Goal: Task Accomplishment & Management: Use online tool/utility

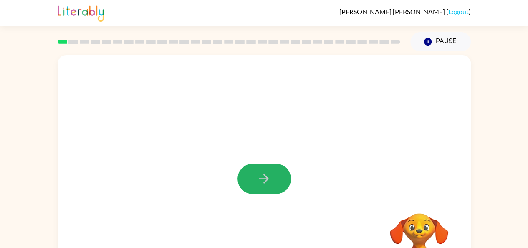
click at [257, 185] on icon "button" at bounding box center [264, 178] width 15 height 15
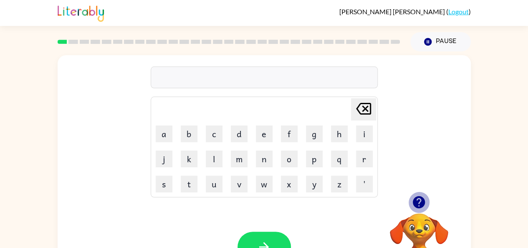
click at [420, 198] on icon "button" at bounding box center [419, 202] width 12 height 12
click at [326, 74] on div at bounding box center [264, 77] width 227 height 22
click at [274, 235] on button "button" at bounding box center [264, 246] width 53 height 30
click at [162, 184] on button "s" at bounding box center [164, 183] width 17 height 17
click at [335, 139] on button "h" at bounding box center [339, 133] width 17 height 17
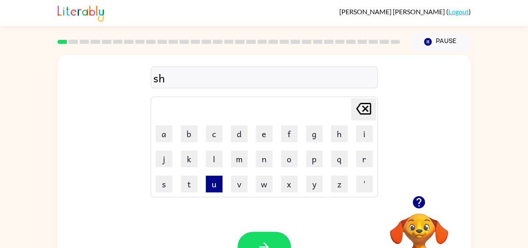
click at [217, 179] on button "u" at bounding box center [214, 183] width 17 height 17
click at [164, 181] on button "s" at bounding box center [164, 183] width 17 height 17
type button "s"
click at [258, 237] on button "button" at bounding box center [264, 246] width 53 height 30
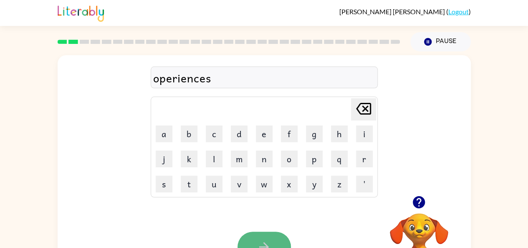
click at [271, 234] on button "button" at bounding box center [264, 246] width 53 height 30
click at [260, 233] on button "button" at bounding box center [264, 246] width 53 height 30
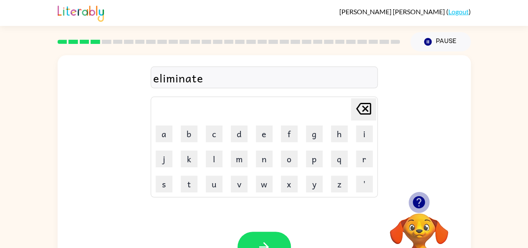
click at [420, 202] on icon "button" at bounding box center [419, 202] width 15 height 15
click at [268, 238] on button "button" at bounding box center [264, 246] width 53 height 30
click at [258, 235] on button "button" at bounding box center [264, 246] width 53 height 30
click at [286, 243] on button "button" at bounding box center [264, 246] width 53 height 30
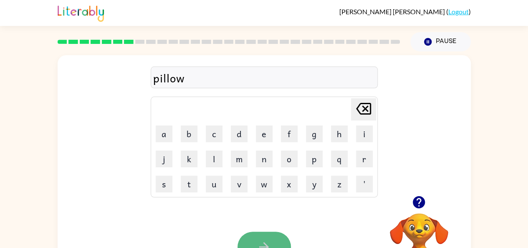
click at [266, 238] on button "button" at bounding box center [264, 246] width 53 height 30
click at [417, 201] on icon "button" at bounding box center [419, 202] width 12 height 12
click at [270, 238] on button "button" at bounding box center [264, 246] width 53 height 30
click at [271, 232] on button "button" at bounding box center [264, 246] width 53 height 30
click at [275, 239] on button "button" at bounding box center [264, 246] width 53 height 30
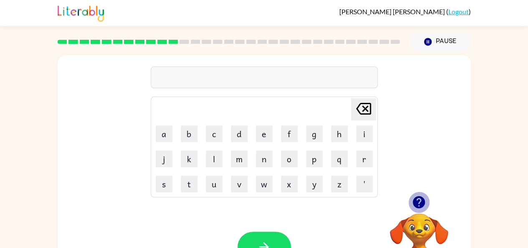
click at [421, 201] on icon "button" at bounding box center [419, 202] width 15 height 15
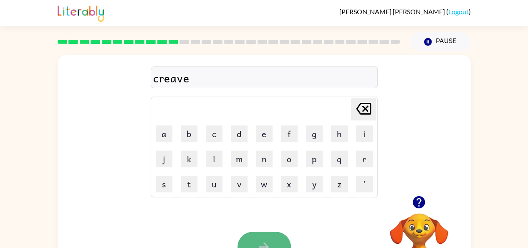
click at [275, 233] on button "button" at bounding box center [264, 246] width 53 height 30
click at [417, 193] on button "button" at bounding box center [418, 201] width 21 height 21
click at [269, 237] on button "button" at bounding box center [264, 246] width 53 height 30
click at [265, 239] on button "button" at bounding box center [264, 246] width 53 height 30
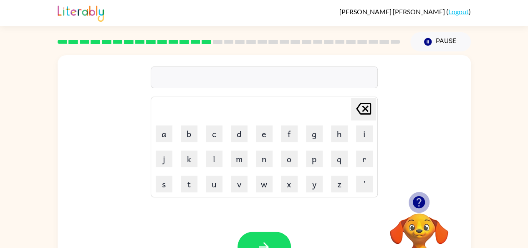
click at [415, 199] on icon "button" at bounding box center [419, 202] width 12 height 12
click at [418, 204] on icon "button" at bounding box center [419, 202] width 12 height 12
click at [265, 237] on button "button" at bounding box center [264, 246] width 53 height 30
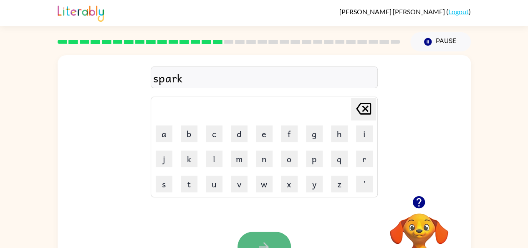
click at [261, 239] on icon "button" at bounding box center [264, 246] width 15 height 15
click at [260, 240] on icon "button" at bounding box center [264, 246] width 15 height 15
click at [268, 243] on icon "button" at bounding box center [264, 246] width 15 height 15
click at [260, 238] on button "button" at bounding box center [264, 246] width 53 height 30
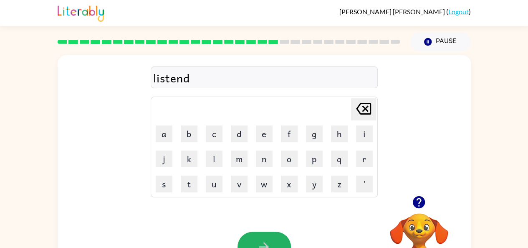
click at [260, 238] on button "button" at bounding box center [264, 246] width 53 height 30
click at [269, 237] on button "button" at bounding box center [264, 246] width 53 height 30
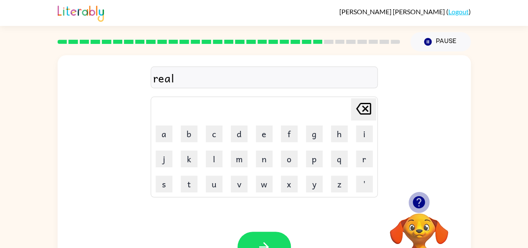
click at [418, 200] on icon "button" at bounding box center [419, 202] width 12 height 12
click at [261, 236] on button "button" at bounding box center [264, 246] width 53 height 30
click at [270, 238] on button "button" at bounding box center [264, 246] width 53 height 30
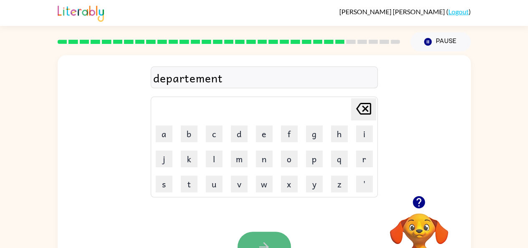
click at [270, 236] on button "button" at bounding box center [264, 246] width 53 height 30
click at [278, 236] on button "button" at bounding box center [264, 246] width 53 height 30
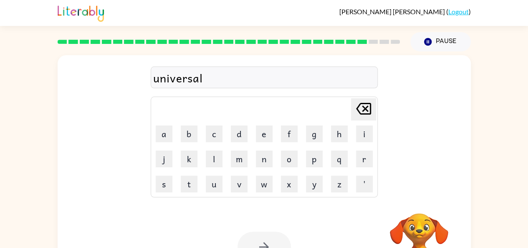
click at [278, 246] on div at bounding box center [264, 246] width 53 height 30
click at [280, 242] on div at bounding box center [264, 246] width 53 height 30
click at [268, 235] on div at bounding box center [264, 246] width 53 height 30
click at [270, 235] on div at bounding box center [264, 246] width 53 height 30
click at [281, 239] on button "button" at bounding box center [264, 246] width 53 height 30
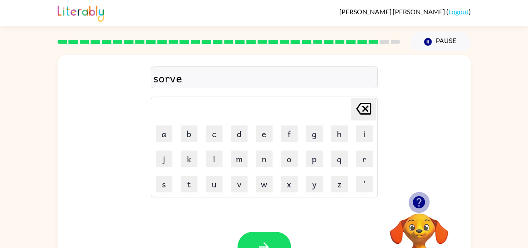
click at [425, 199] on icon "button" at bounding box center [419, 202] width 15 height 15
click at [272, 238] on button "button" at bounding box center [264, 246] width 53 height 30
click at [273, 239] on button "button" at bounding box center [264, 246] width 53 height 30
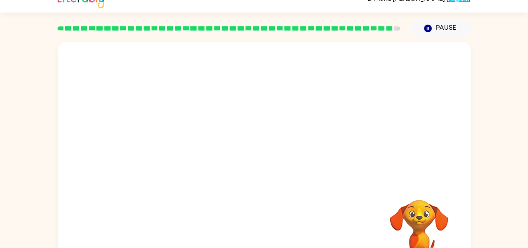
scroll to position [13, 0]
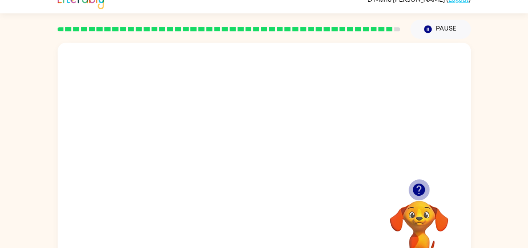
click at [418, 188] on icon "button" at bounding box center [419, 189] width 12 height 12
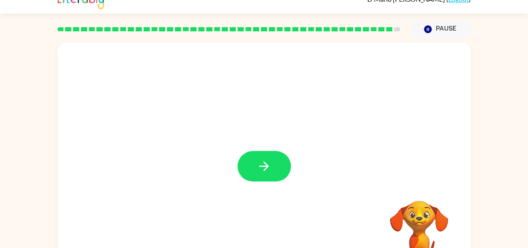
drag, startPoint x: 268, startPoint y: 169, endPoint x: 244, endPoint y: 182, distance: 28.0
drag, startPoint x: 244, startPoint y: 182, endPoint x: 224, endPoint y: 197, distance: 24.8
drag, startPoint x: 224, startPoint y: 197, endPoint x: 181, endPoint y: 200, distance: 42.7
click at [181, 200] on div at bounding box center [264, 162] width 413 height 238
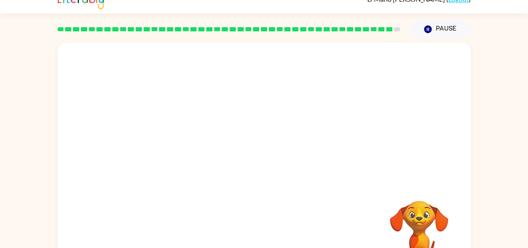
drag, startPoint x: 181, startPoint y: 200, endPoint x: 381, endPoint y: 179, distance: 200.7
click at [381, 179] on div "Your browser must support playing .mp4 files to use Literably. Please try using…" at bounding box center [264, 162] width 413 height 238
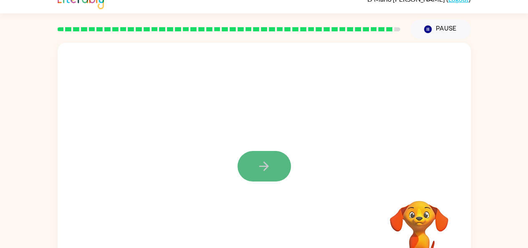
click at [276, 172] on button "button" at bounding box center [264, 166] width 53 height 30
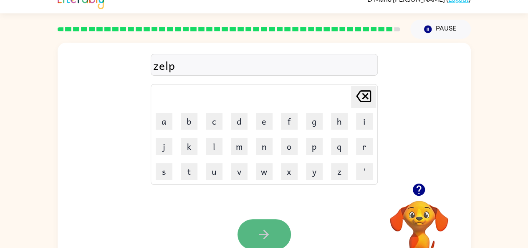
click at [272, 233] on button "button" at bounding box center [264, 234] width 53 height 30
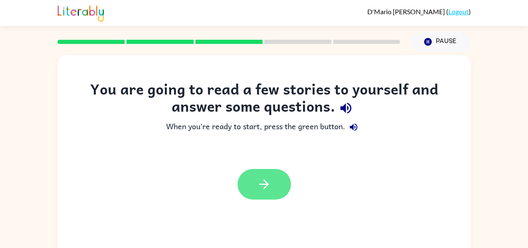
click at [268, 183] on icon "button" at bounding box center [264, 184] width 10 height 10
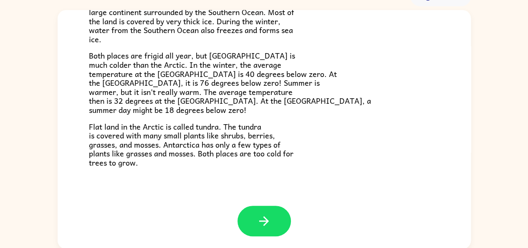
scroll to position [46, 0]
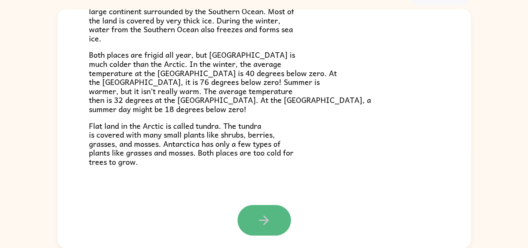
click at [278, 208] on button "button" at bounding box center [264, 220] width 53 height 30
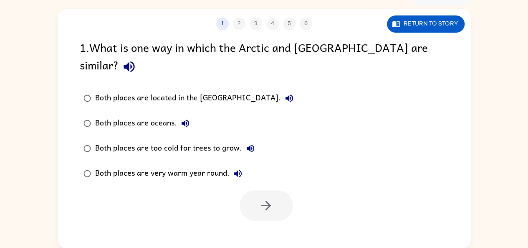
scroll to position [0, 0]
click at [134, 61] on icon "button" at bounding box center [129, 66] width 11 height 11
click at [281, 90] on button "Both places are located in the North Pole." at bounding box center [289, 98] width 17 height 17
click at [182, 119] on icon "button" at bounding box center [186, 123] width 8 height 8
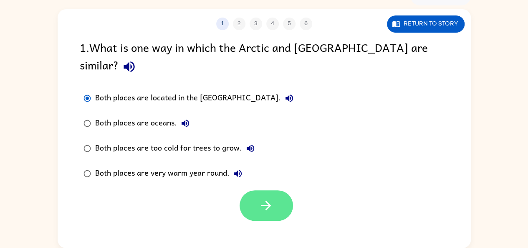
click at [285, 197] on button "button" at bounding box center [266, 205] width 53 height 30
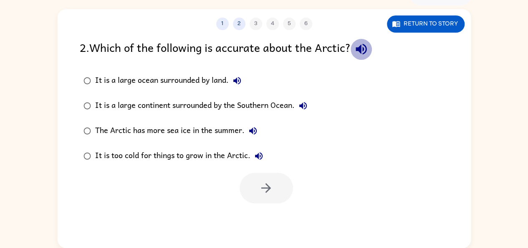
click at [360, 49] on icon "button" at bounding box center [361, 49] width 11 height 11
click at [237, 78] on icon "button" at bounding box center [237, 81] width 8 height 8
click at [257, 155] on icon "button" at bounding box center [259, 156] width 8 height 8
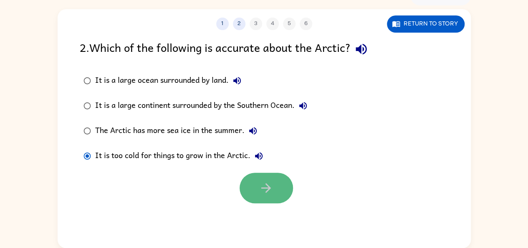
click at [271, 184] on icon "button" at bounding box center [266, 187] width 15 height 15
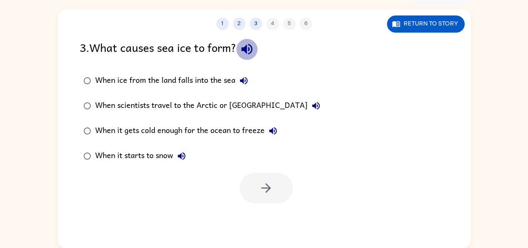
click at [250, 45] on icon "button" at bounding box center [247, 49] width 15 height 15
click at [240, 78] on icon "button" at bounding box center [244, 81] width 10 height 10
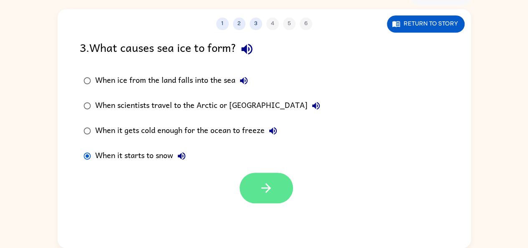
click at [263, 185] on icon "button" at bounding box center [266, 187] width 15 height 15
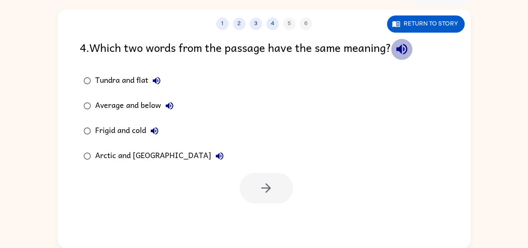
click at [403, 45] on icon "button" at bounding box center [401, 49] width 15 height 15
click at [156, 81] on icon "button" at bounding box center [157, 81] width 8 height 8
click at [173, 104] on icon "button" at bounding box center [169, 106] width 10 height 10
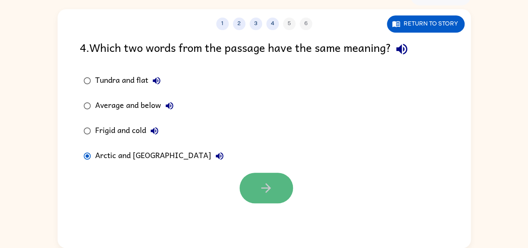
click at [264, 183] on icon "button" at bounding box center [266, 187] width 15 height 15
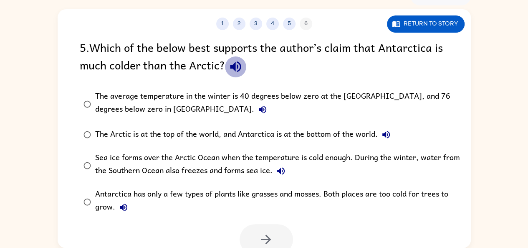
click at [243, 69] on icon "button" at bounding box center [235, 66] width 15 height 15
click at [258, 108] on icon "button" at bounding box center [263, 109] width 10 height 10
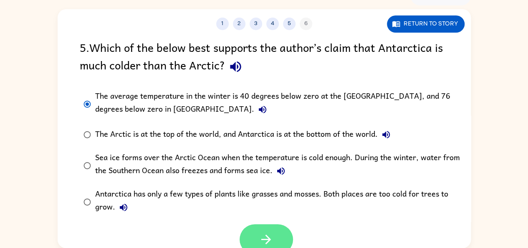
click at [259, 234] on icon "button" at bounding box center [266, 239] width 15 height 15
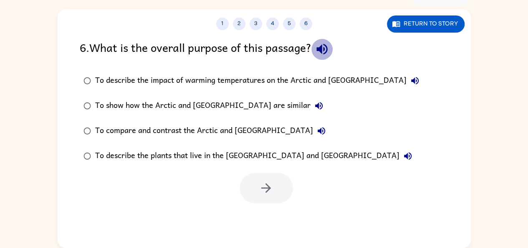
click at [324, 50] on icon "button" at bounding box center [321, 49] width 11 height 11
click at [410, 80] on icon "button" at bounding box center [415, 81] width 10 height 10
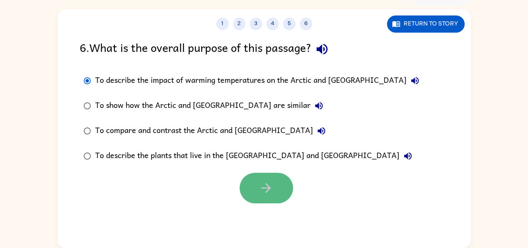
click at [280, 178] on button "button" at bounding box center [266, 187] width 53 height 30
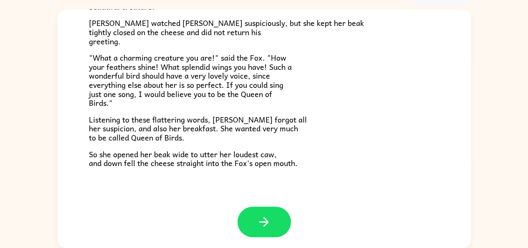
scroll to position [164, 0]
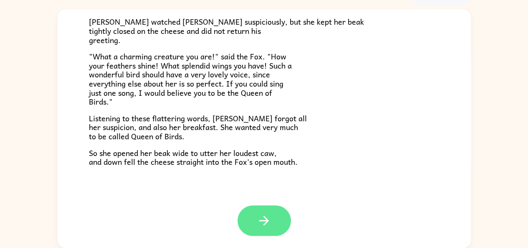
click at [263, 213] on icon "button" at bounding box center [264, 220] width 15 height 15
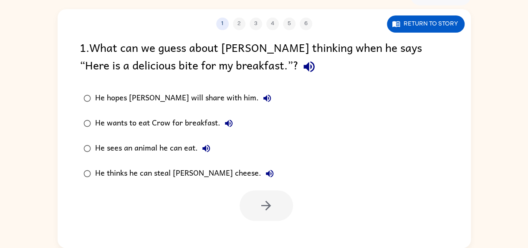
scroll to position [0, 0]
click at [303, 66] on icon "button" at bounding box center [308, 66] width 11 height 11
click at [262, 93] on icon "button" at bounding box center [267, 98] width 10 height 10
click at [224, 122] on icon "button" at bounding box center [229, 123] width 10 height 10
click at [202, 147] on icon "button" at bounding box center [206, 148] width 10 height 10
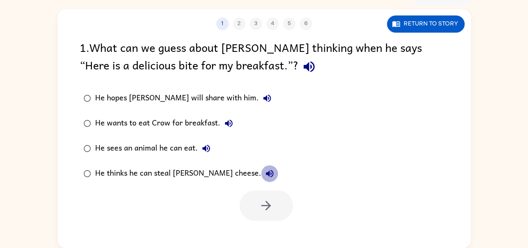
click at [265, 174] on icon "button" at bounding box center [270, 173] width 10 height 10
click at [263, 100] on icon "button" at bounding box center [267, 98] width 8 height 8
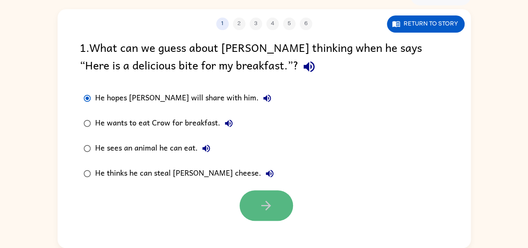
click at [265, 197] on button "button" at bounding box center [266, 205] width 53 height 30
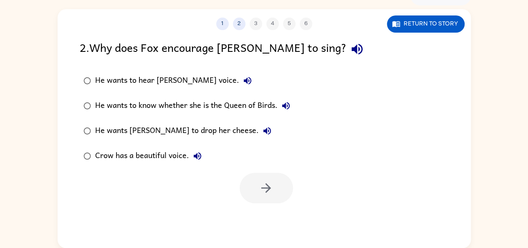
click at [244, 81] on icon "button" at bounding box center [248, 81] width 8 height 8
click at [350, 52] on icon "button" at bounding box center [357, 49] width 15 height 15
click at [243, 80] on icon "button" at bounding box center [248, 81] width 10 height 10
click at [243, 78] on icon "button" at bounding box center [248, 81] width 10 height 10
click at [286, 106] on icon "button" at bounding box center [286, 106] width 10 height 10
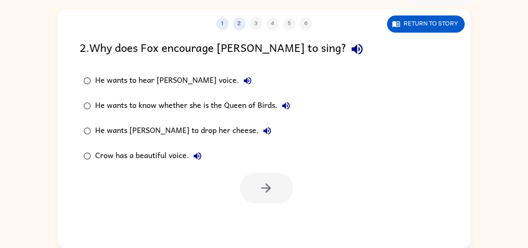
click at [263, 129] on icon "button" at bounding box center [267, 131] width 8 height 8
click at [196, 157] on icon "button" at bounding box center [198, 156] width 8 height 8
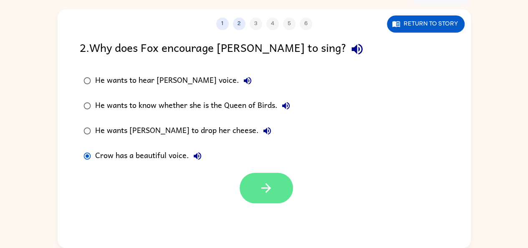
click at [270, 184] on icon "button" at bounding box center [266, 187] width 15 height 15
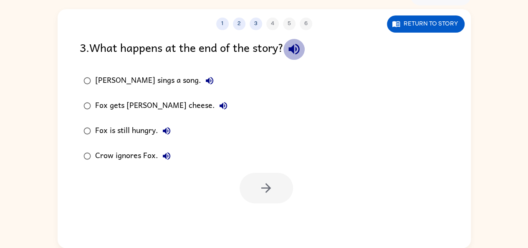
click at [296, 52] on icon "button" at bounding box center [294, 49] width 15 height 15
click at [206, 80] on icon "button" at bounding box center [210, 81] width 8 height 8
click at [218, 105] on icon "button" at bounding box center [223, 106] width 10 height 10
click at [168, 135] on icon "button" at bounding box center [167, 131] width 10 height 10
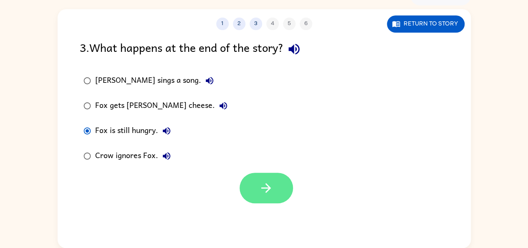
click at [276, 186] on button "button" at bounding box center [266, 187] width 53 height 30
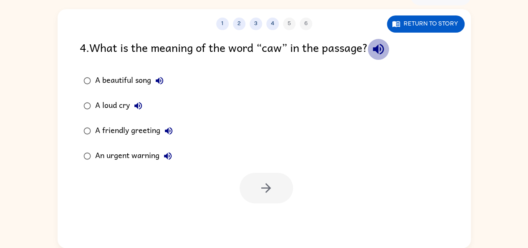
click at [379, 48] on icon "button" at bounding box center [378, 49] width 11 height 11
click at [162, 76] on icon "button" at bounding box center [159, 81] width 10 height 10
click at [386, 48] on icon "button" at bounding box center [378, 49] width 15 height 15
click at [163, 79] on icon "button" at bounding box center [159, 81] width 10 height 10
click at [137, 108] on icon "button" at bounding box center [138, 106] width 10 height 10
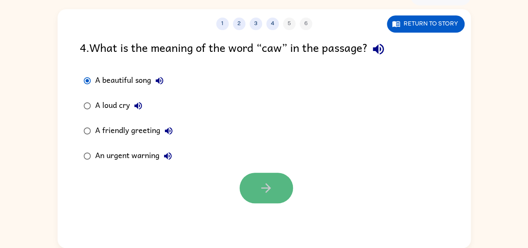
click at [254, 173] on button "button" at bounding box center [266, 187] width 53 height 30
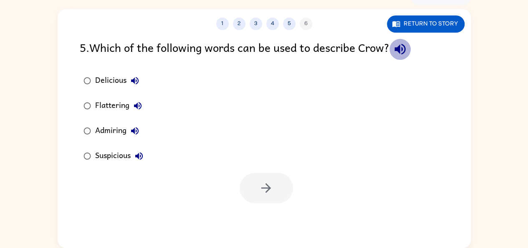
click at [404, 49] on icon "button" at bounding box center [399, 49] width 11 height 11
click at [132, 78] on icon "button" at bounding box center [135, 81] width 10 height 10
click at [139, 101] on icon "button" at bounding box center [138, 106] width 10 height 10
click at [138, 131] on icon "button" at bounding box center [135, 131] width 8 height 8
click at [140, 156] on icon "button" at bounding box center [139, 156] width 8 height 8
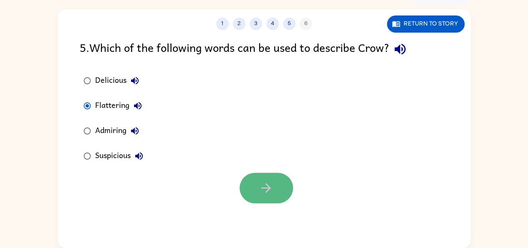
click at [265, 187] on icon "button" at bounding box center [266, 188] width 10 height 10
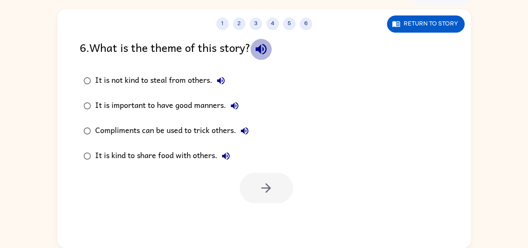
click at [266, 51] on icon "button" at bounding box center [261, 49] width 15 height 15
click at [225, 85] on icon "button" at bounding box center [221, 81] width 10 height 10
click at [236, 104] on icon "button" at bounding box center [235, 106] width 10 height 10
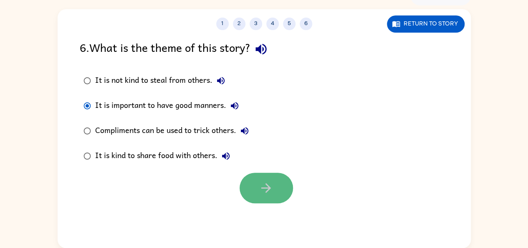
click at [260, 179] on button "button" at bounding box center [266, 187] width 53 height 30
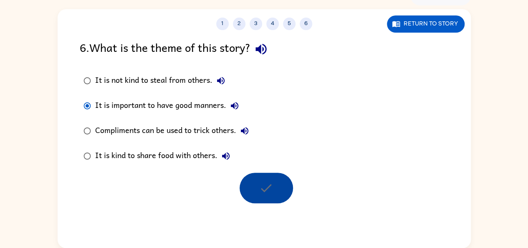
scroll to position [31, 0]
